Goal: Information Seeking & Learning: Learn about a topic

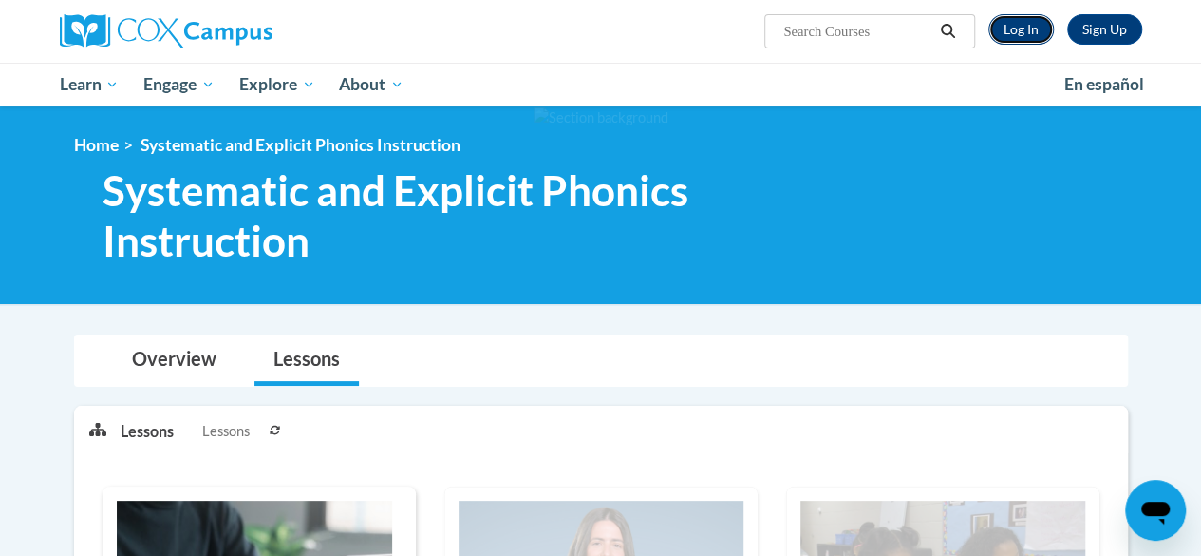
click at [1007, 31] on link "Log In" at bounding box center [1022, 29] width 66 height 30
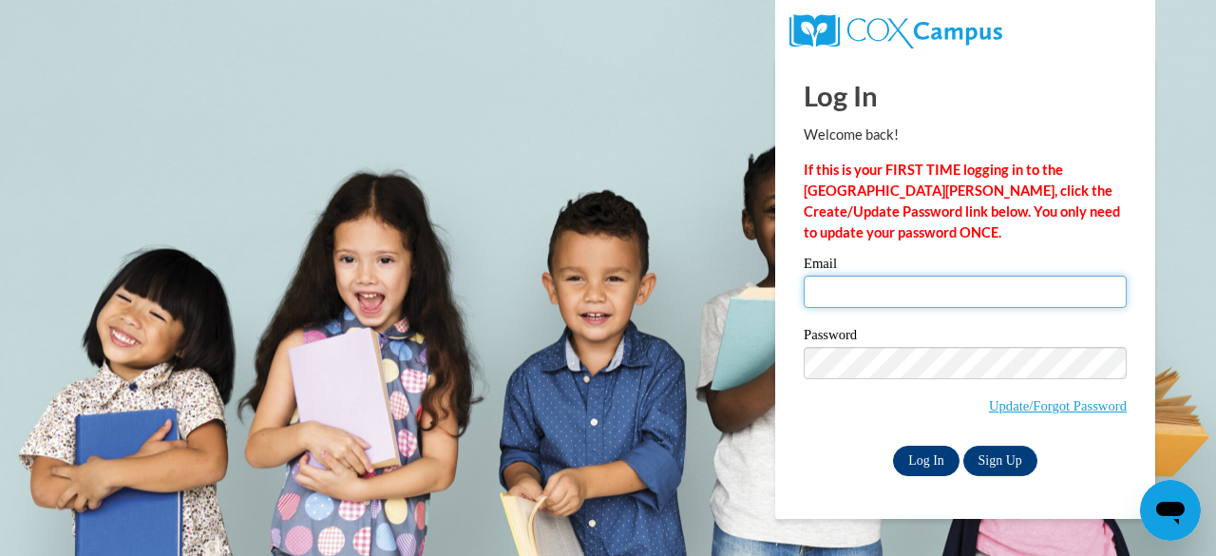
type input "molinc3@collierschools.com"
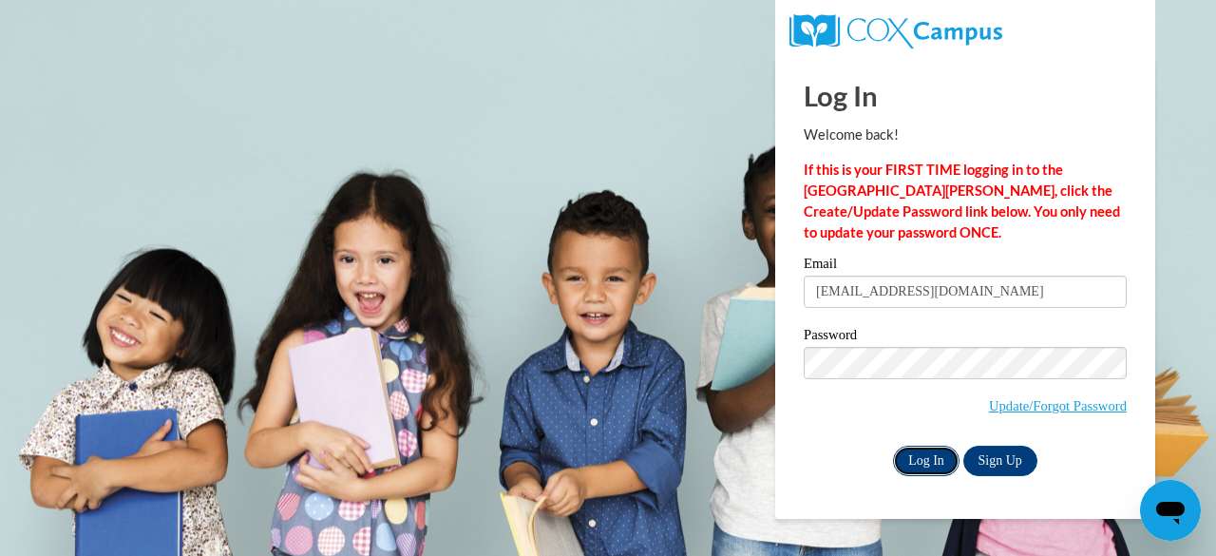
click at [914, 447] on input "Log In" at bounding box center [926, 460] width 66 height 30
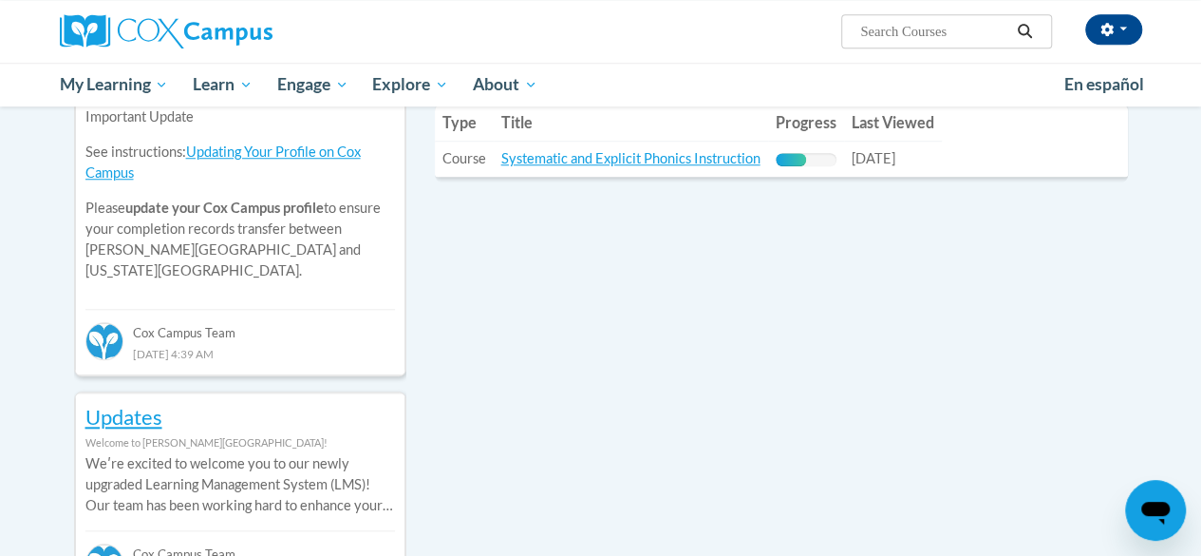
scroll to position [678, 0]
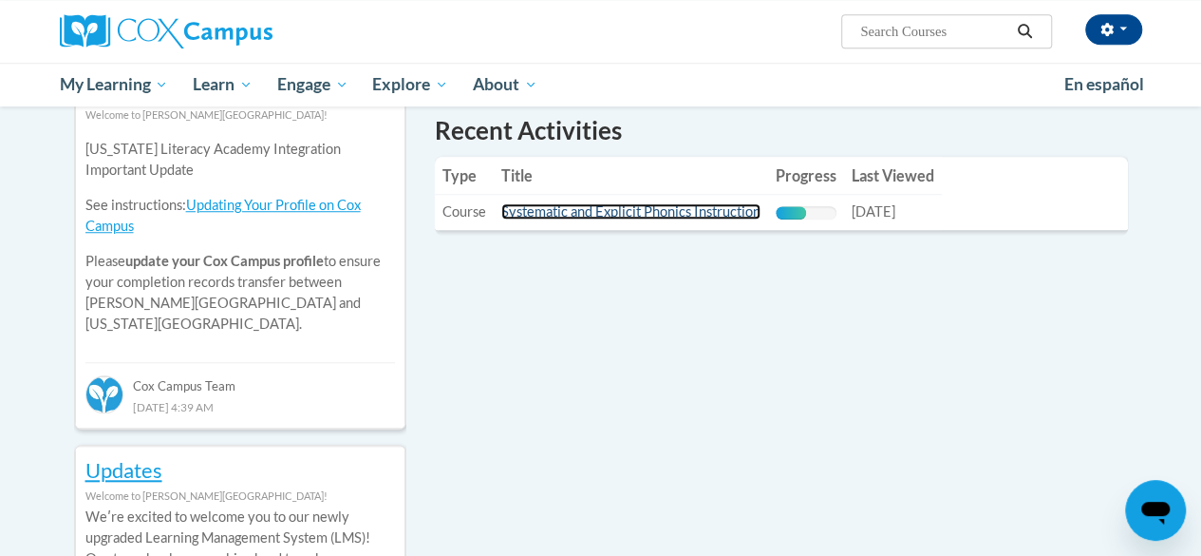
click at [583, 212] on link "Systematic and Explicit Phonics Instruction" at bounding box center [630, 211] width 259 height 16
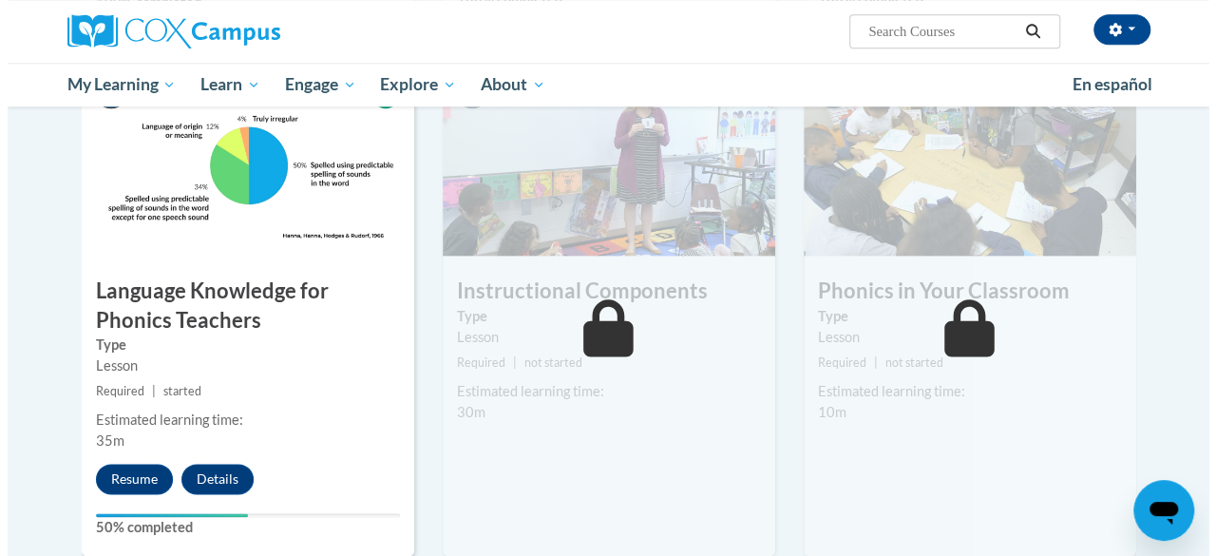
scroll to position [1024, 0]
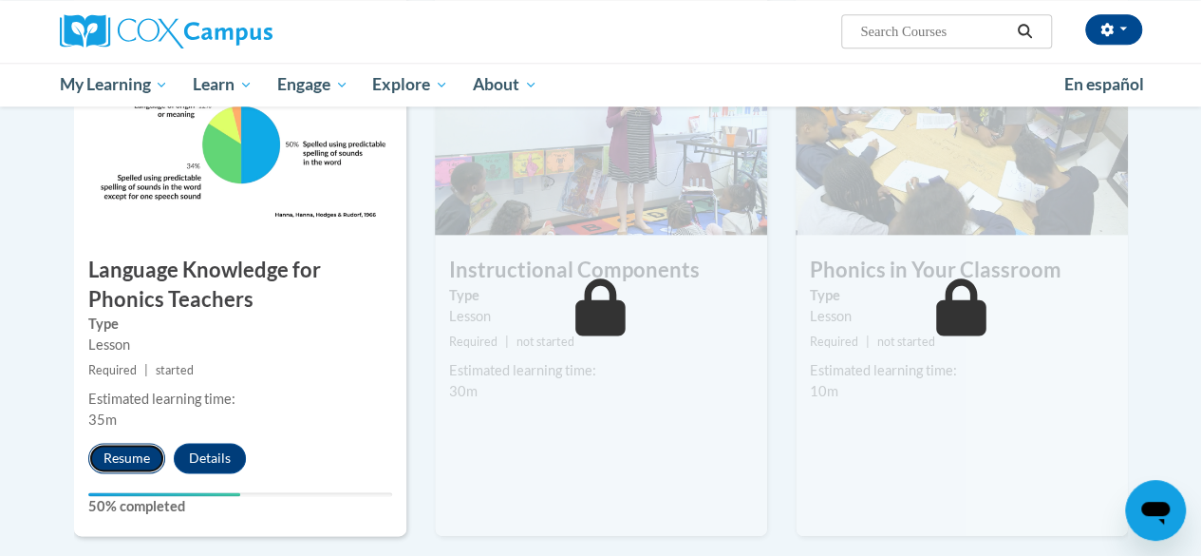
click at [141, 460] on button "Resume" at bounding box center [126, 458] width 77 height 30
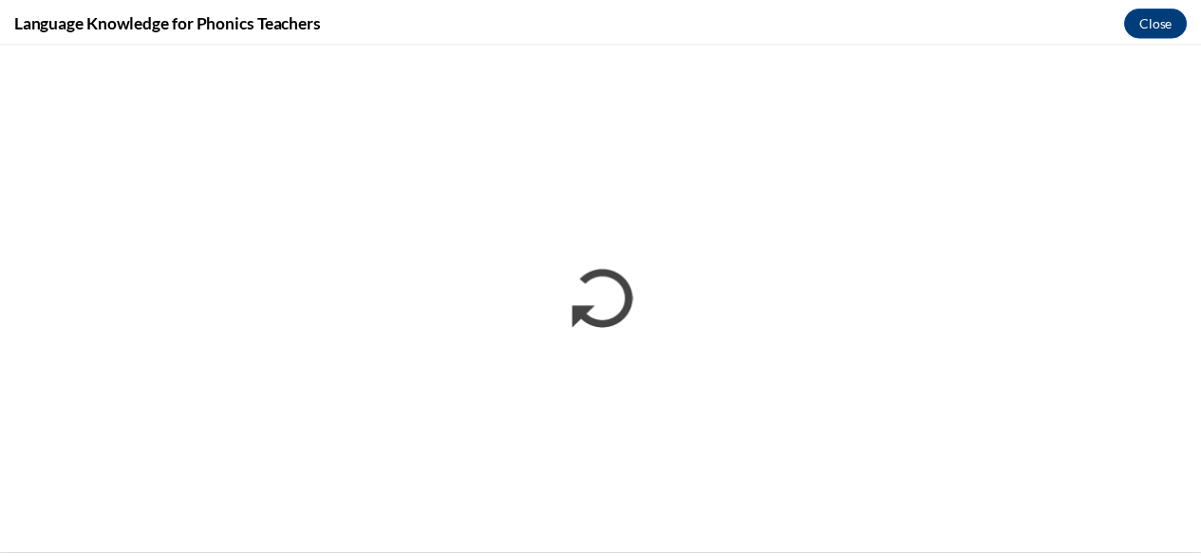
scroll to position [0, 0]
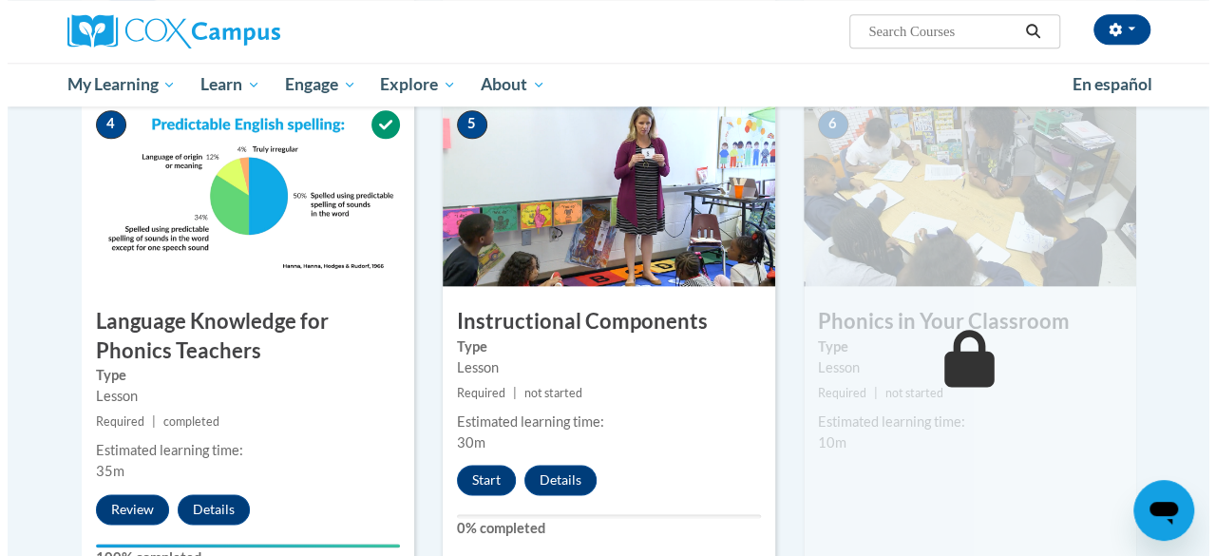
scroll to position [982, 0]
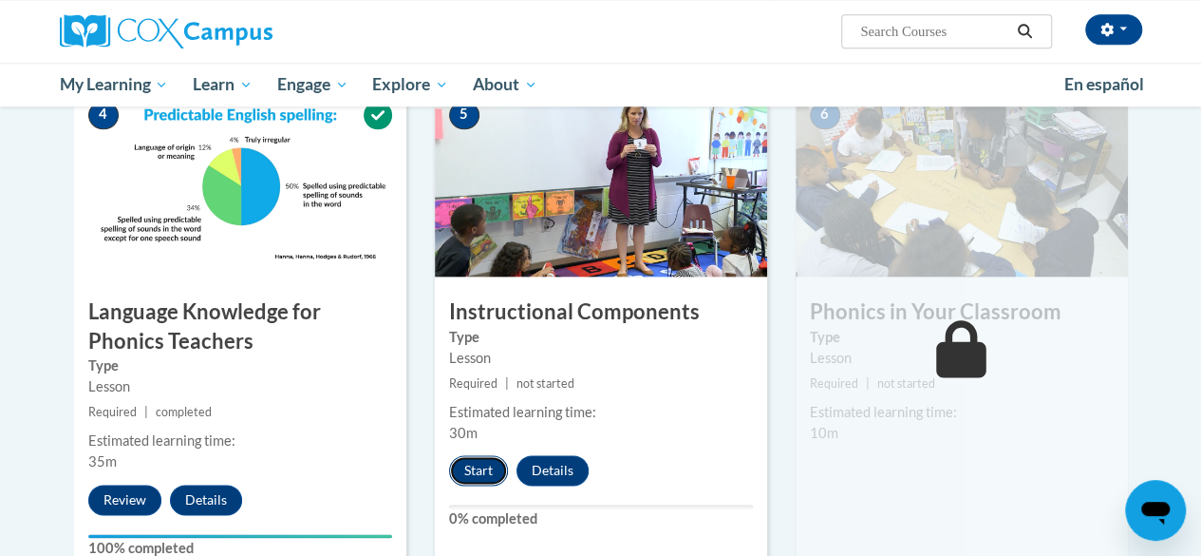
click at [482, 472] on button "Start" at bounding box center [478, 470] width 59 height 30
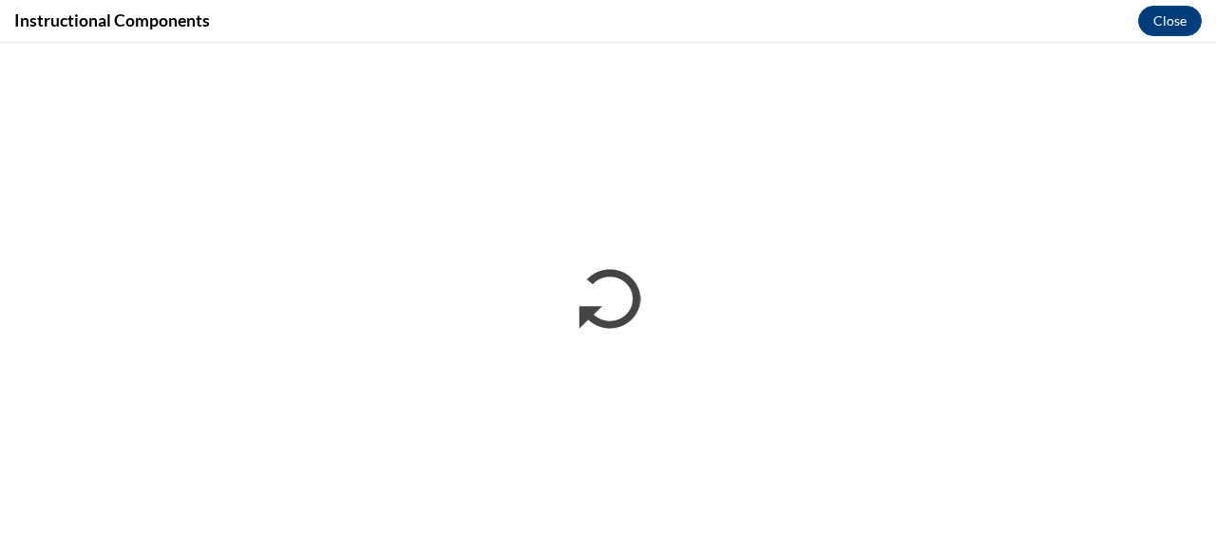
scroll to position [0, 0]
